Goal: Information Seeking & Learning: Learn about a topic

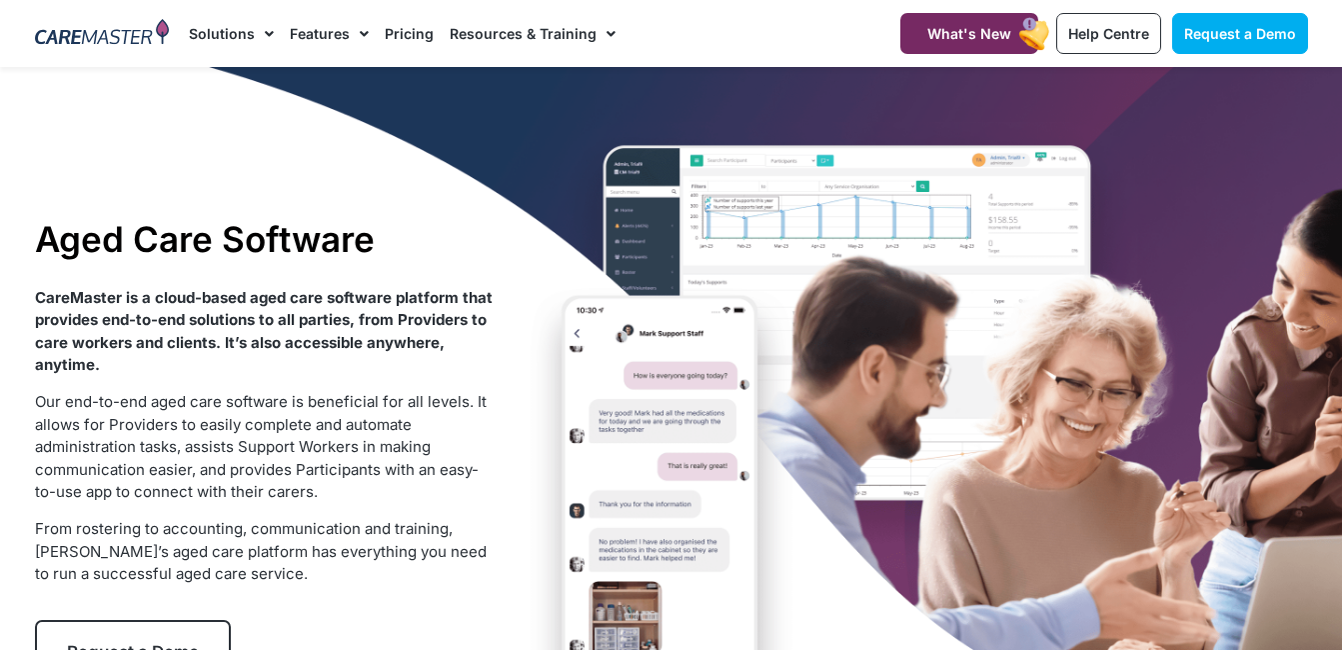
click at [691, 480] on div "Aged Care Software CareMaster is a cloud-based aged care software platform that…" at bounding box center [671, 450] width 1293 height 767
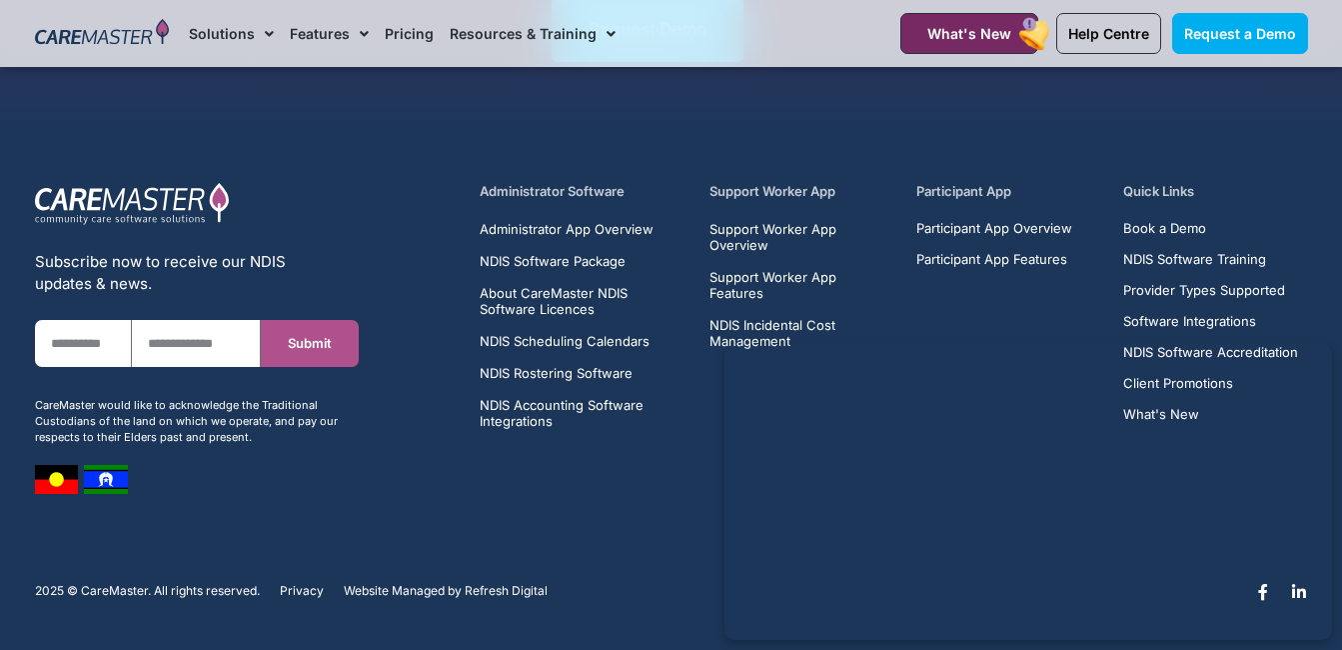
scroll to position [6222, 0]
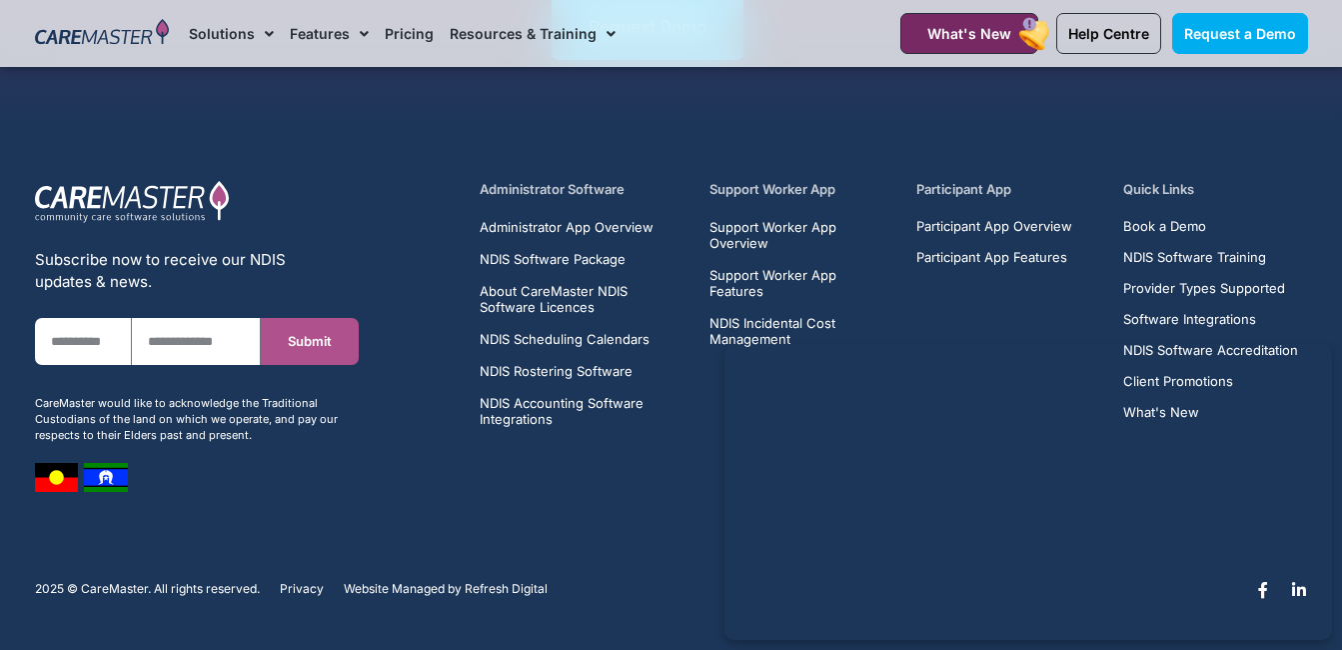
click at [137, 464] on div "Subscribe now to receive our NDIS updates & news. First Name Email Submit CareM…" at bounding box center [197, 336] width 344 height 332
click at [141, 491] on div "Subscribe now to receive our NDIS updates & news. First Name Email Submit CareM…" at bounding box center [197, 336] width 344 height 332
click at [101, 477] on img at bounding box center [106, 477] width 44 height 29
click at [90, 468] on img at bounding box center [106, 477] width 44 height 29
